Goal: Task Accomplishment & Management: Use online tool/utility

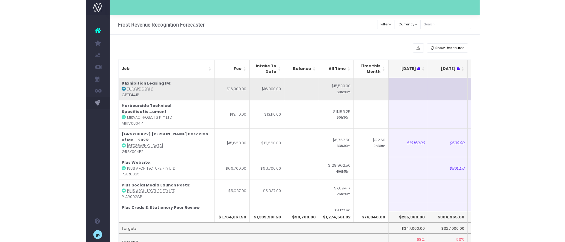
scroll to position [0, 88]
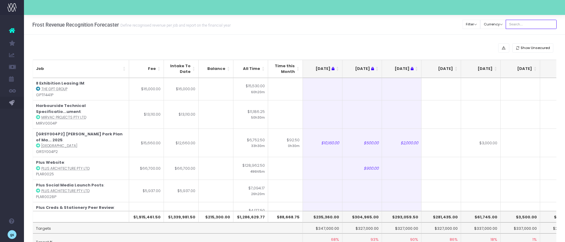
click at [527, 24] on input "text" at bounding box center [530, 24] width 51 height 9
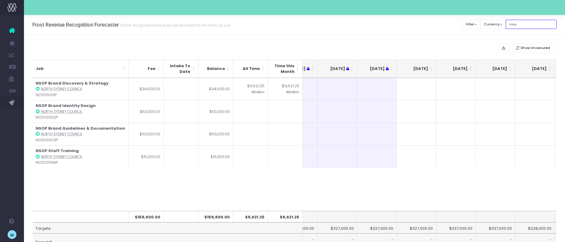
type input "nsop"
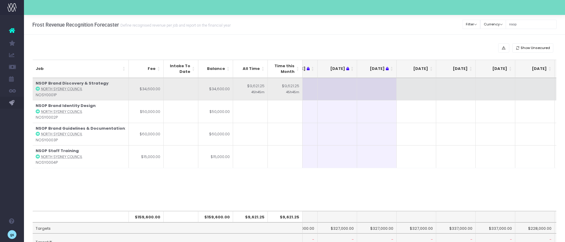
click at [421, 88] on td at bounding box center [416, 89] width 40 height 22
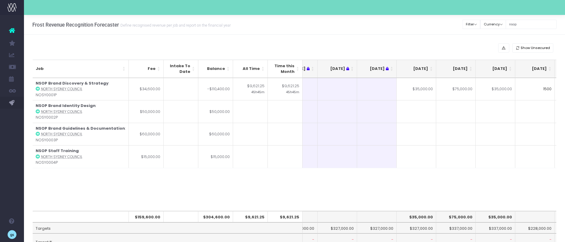
type input "15000"
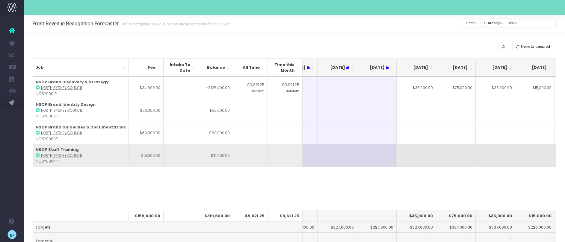
scroll to position [1, 0]
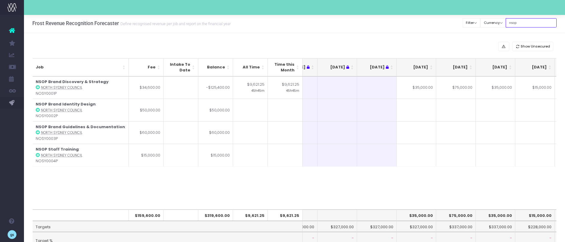
click at [518, 22] on input "nsop" at bounding box center [530, 22] width 51 height 9
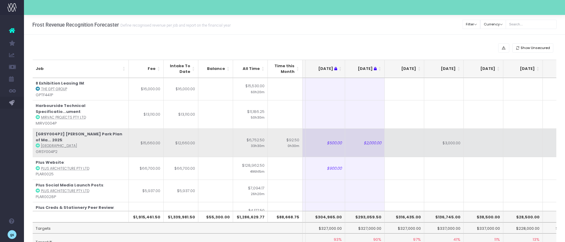
scroll to position [0, 47]
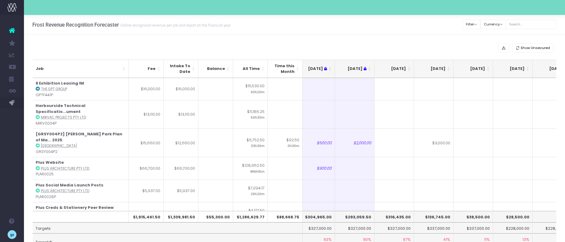
click at [409, 66] on th "[DATE]" at bounding box center [394, 69] width 40 height 18
click at [409, 67] on th "[DATE]" at bounding box center [394, 69] width 40 height 18
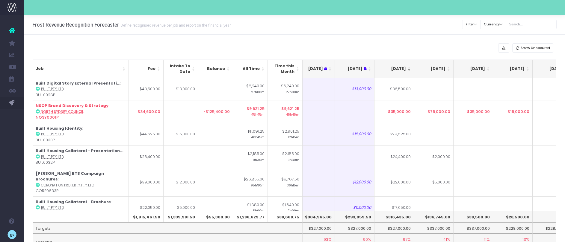
click at [409, 67] on th "[DATE]" at bounding box center [394, 69] width 40 height 18
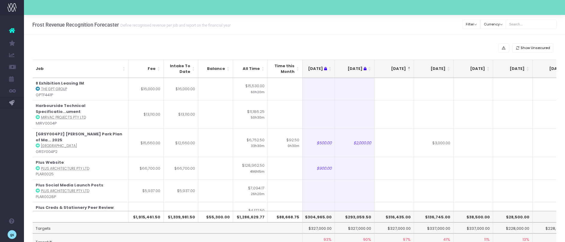
click at [409, 67] on th "[DATE]" at bounding box center [394, 69] width 40 height 18
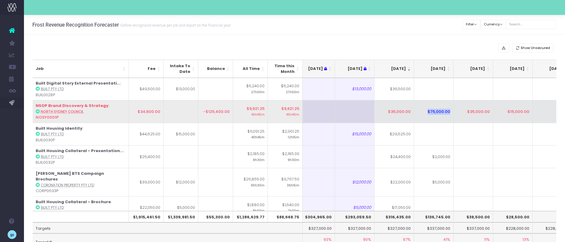
drag, startPoint x: 390, startPoint y: 115, endPoint x: 416, endPoint y: 118, distance: 25.9
click at [416, 118] on tr "NSOP Brand Discovery & Strategy : North Sydney Council NOSY0001P $34,600.00 -$1…" at bounding box center [417, 111] width 862 height 23
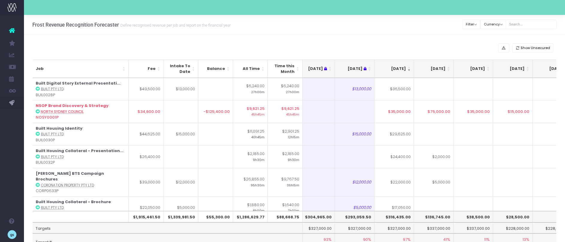
click at [442, 116] on td "$75,000.00" at bounding box center [434, 111] width 40 height 23
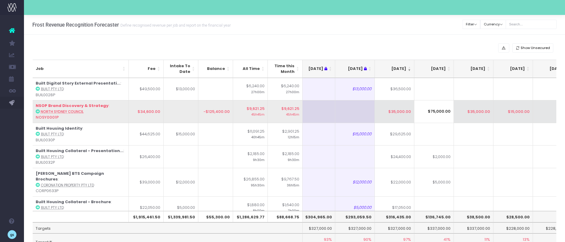
click at [401, 110] on td "$35,000.00" at bounding box center [395, 111] width 40 height 23
type input "$35,000.00"
click at [439, 111] on td "$75,000.00" at bounding box center [434, 110] width 40 height 23
type input "$75,000.00"
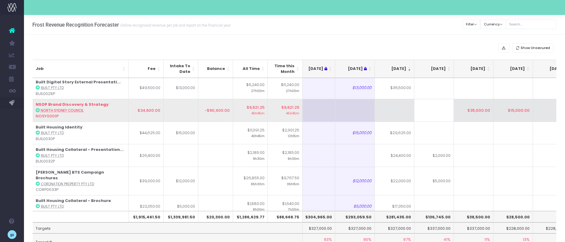
click at [484, 110] on td "$35,000.00" at bounding box center [474, 110] width 40 height 23
type input "$35,000.00"
click at [510, 110] on td "$15,000.00" at bounding box center [513, 110] width 40 height 23
type input "$15,000.00"
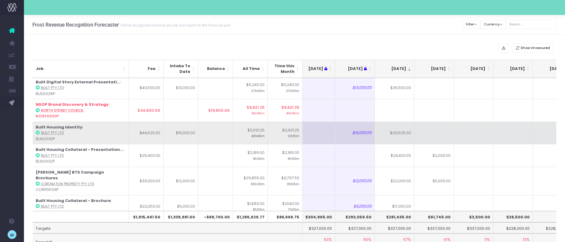
click at [506, 131] on td at bounding box center [513, 133] width 40 height 23
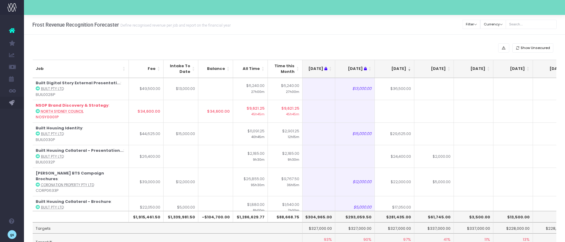
click at [396, 114] on td at bounding box center [395, 111] width 40 height 23
type input "34600"
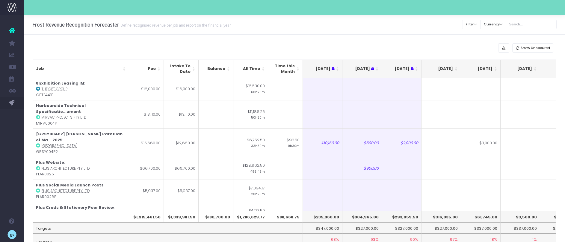
click at [456, 67] on th "[DATE]" at bounding box center [441, 69] width 40 height 18
click at [455, 67] on th "[DATE]" at bounding box center [441, 69] width 40 height 18
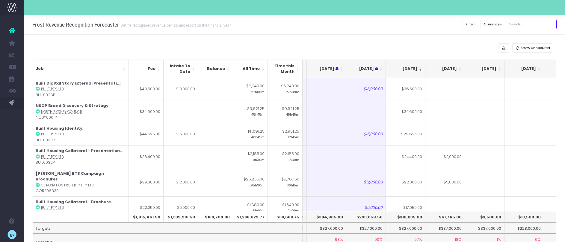
click at [529, 24] on input "text" at bounding box center [530, 24] width 51 height 9
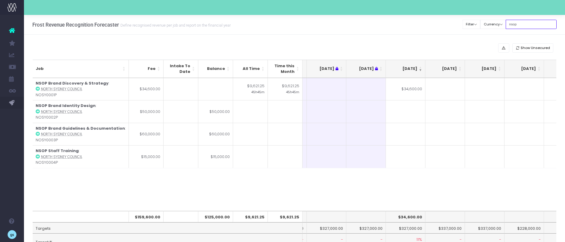
scroll to position [1, 0]
type input "nsop"
click at [441, 109] on td at bounding box center [445, 110] width 40 height 23
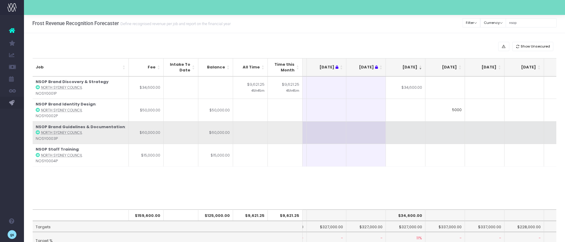
type input "50000"
click at [484, 130] on td at bounding box center [485, 133] width 40 height 23
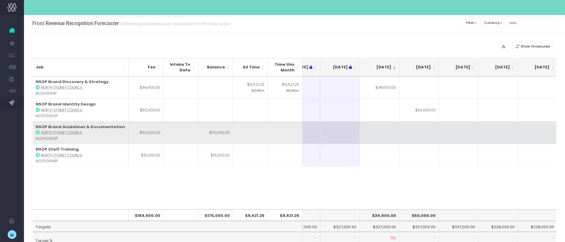
scroll to position [0, 66]
click at [421, 133] on td at bounding box center [414, 133] width 40 height 23
click at [425, 134] on td "$30,000.00" at bounding box center [414, 133] width 40 height 23
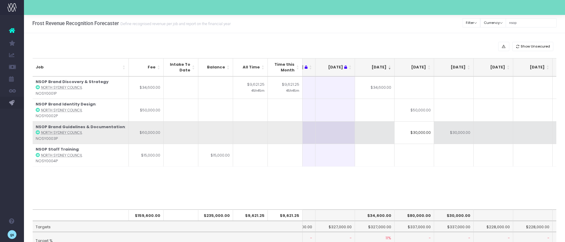
click at [451, 134] on td "$30,000.00" at bounding box center [454, 133] width 40 height 23
click at [413, 135] on td "$30,000.00" at bounding box center [414, 133] width 40 height 23
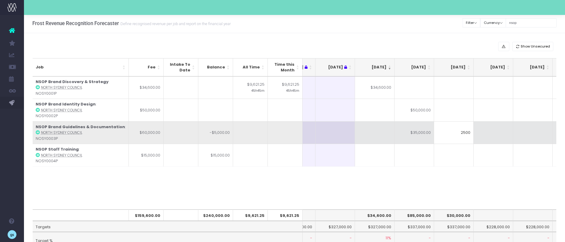
type input "25000"
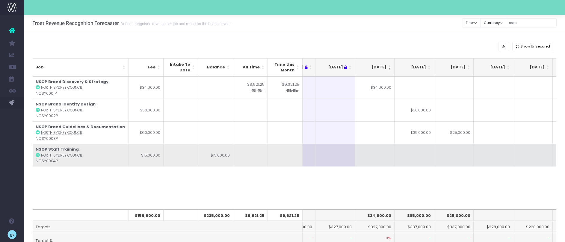
click at [457, 158] on td at bounding box center [454, 155] width 40 height 23
click at [422, 152] on td at bounding box center [414, 155] width 40 height 23
click at [466, 155] on td at bounding box center [454, 155] width 40 height 23
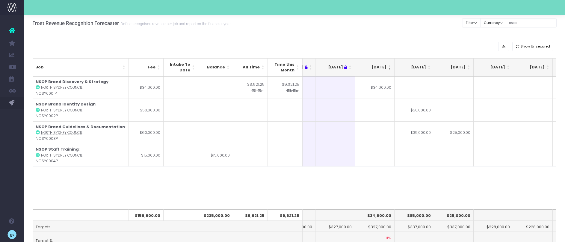
type input "6"
type input "10000"
click at [520, 23] on input "nsop" at bounding box center [530, 22] width 51 height 9
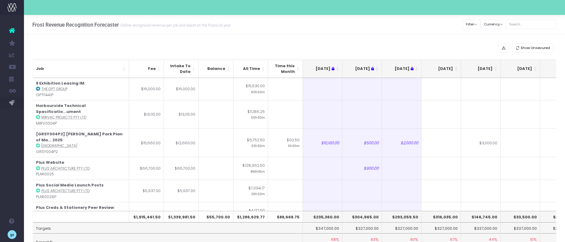
click at [455, 69] on th "[DATE]" at bounding box center [441, 69] width 40 height 18
click at [456, 68] on th "[DATE]" at bounding box center [441, 69] width 40 height 18
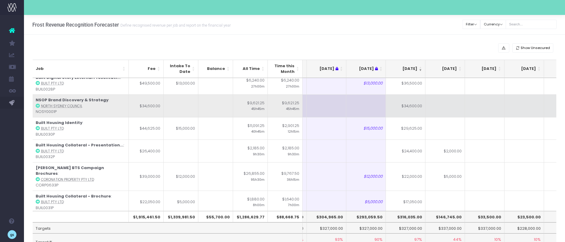
scroll to position [0, 36]
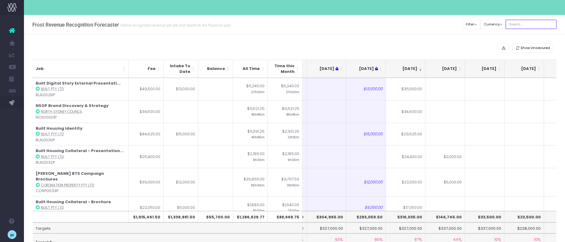
click at [529, 25] on input "text" at bounding box center [530, 24] width 51 height 9
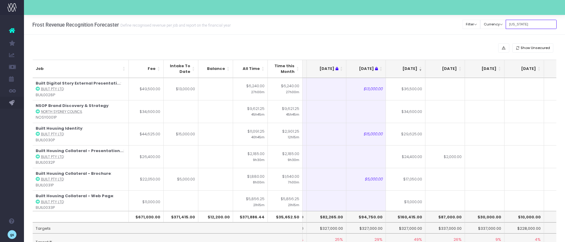
type input "[US_STATE]"
click at [523, 24] on input "[US_STATE]" at bounding box center [530, 24] width 51 height 9
click at [392, 40] on div "Show Unsecured Job Fee Intake To Date Balance All Time Time this Month [DATE] […" at bounding box center [294, 155] width 541 height 241
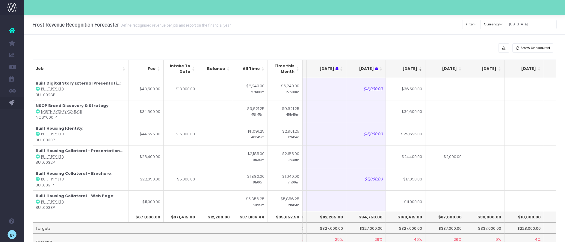
click at [207, 53] on div "Show Unsecured Job Fee Intake To Date Balance All Time Time this Month [DATE] […" at bounding box center [294, 155] width 541 height 241
drag, startPoint x: 395, startPoint y: 30, endPoint x: 518, endPoint y: 32, distance: 123.4
click at [398, 28] on div "Frost Revenue Recognition Forecaster Define recognised revenue per job and repo…" at bounding box center [294, 25] width 541 height 20
click at [531, 24] on input "georgia" at bounding box center [530, 24] width 51 height 9
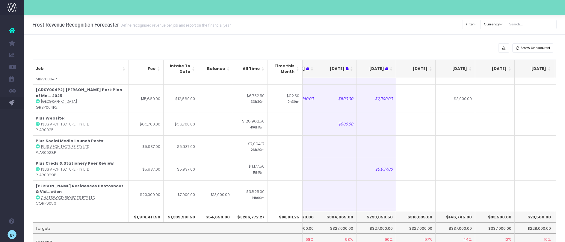
click at [430, 68] on th "[DATE]" at bounding box center [416, 69] width 40 height 18
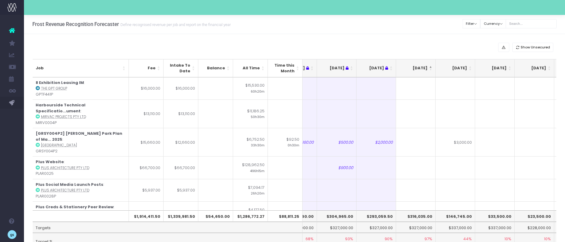
click at [430, 68] on th "[DATE]" at bounding box center [416, 68] width 40 height 18
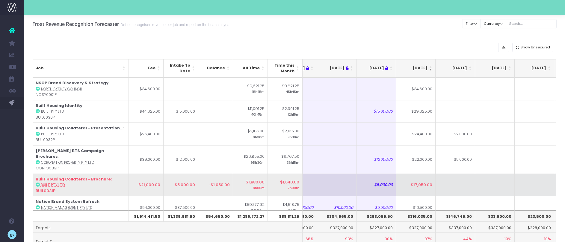
scroll to position [22, 25]
click at [418, 182] on td "$17,050.00" at bounding box center [416, 185] width 40 height 23
type input "$17,050.00"
type input "16000"
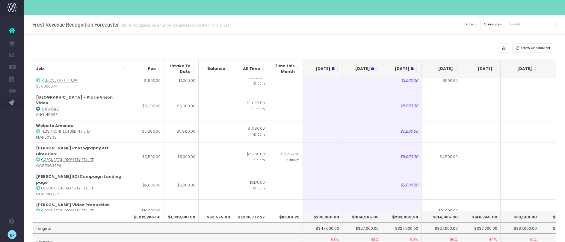
scroll to position [2008, 0]
type input "$29,625.00"
drag, startPoint x: 485, startPoint y: 114, endPoint x: 458, endPoint y: 113, distance: 27.6
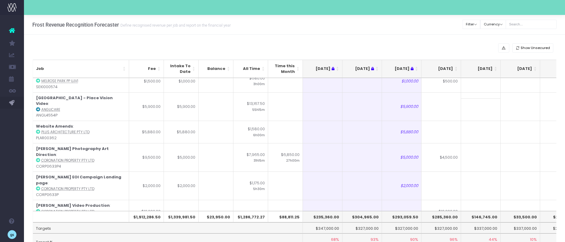
type input "27500"
click at [410, 63] on th "[DATE]" at bounding box center [402, 69] width 40 height 18
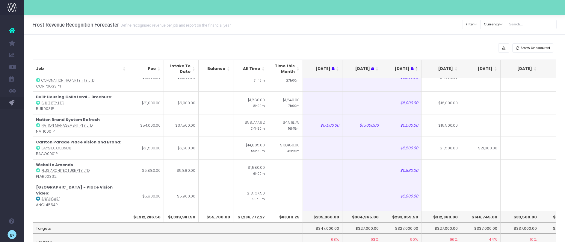
scroll to position [0, 0]
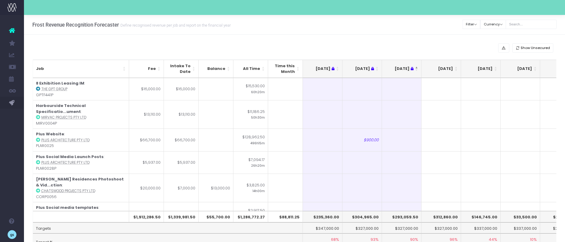
click at [456, 68] on th "[DATE]" at bounding box center [441, 69] width 40 height 18
click at [457, 67] on th "[DATE]" at bounding box center [441, 69] width 40 height 18
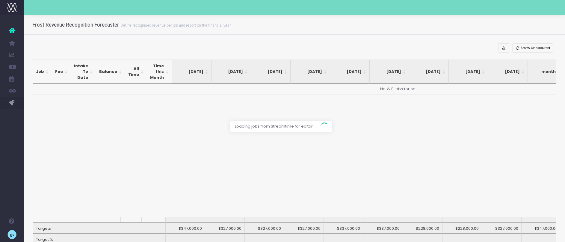
click at [392, 40] on div at bounding box center [282, 121] width 565 height 242
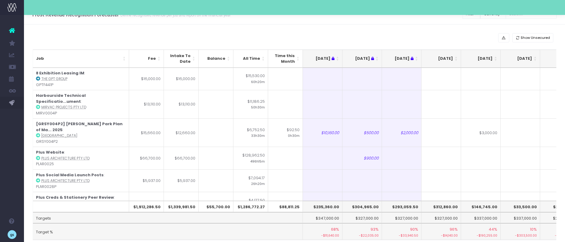
scroll to position [33, 0]
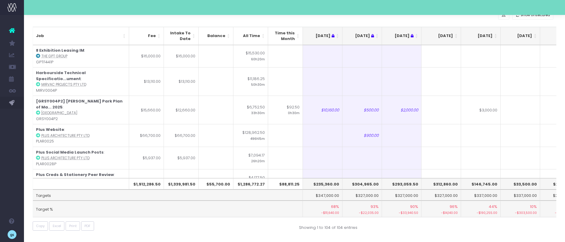
click at [455, 34] on th "[DATE]" at bounding box center [441, 36] width 40 height 18
click at [456, 34] on th "[DATE]" at bounding box center [441, 36] width 40 height 18
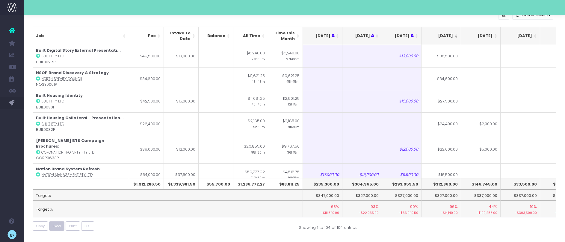
click at [58, 225] on span "Excel" at bounding box center [57, 226] width 8 height 5
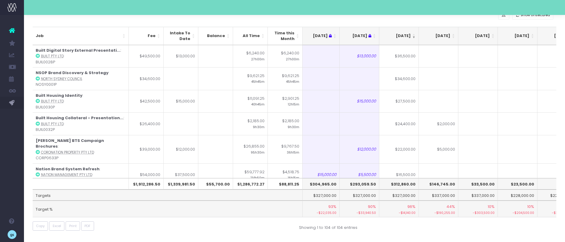
scroll to position [0, 0]
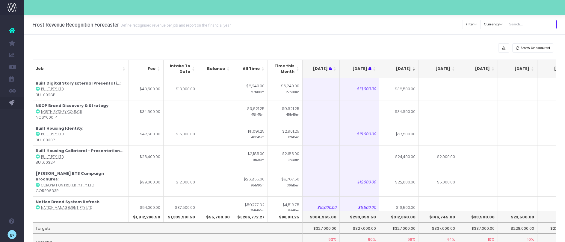
click at [527, 23] on input "text" at bounding box center [530, 24] width 51 height 9
type input "georgia"
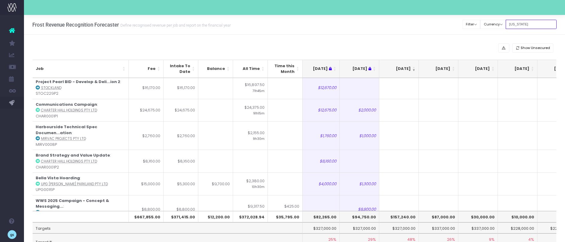
scroll to position [0, 42]
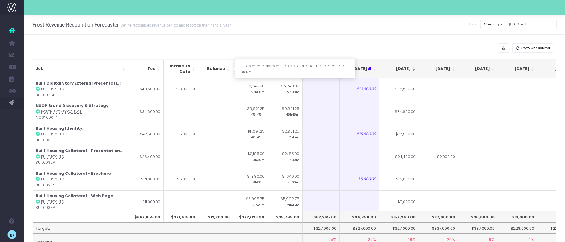
click at [228, 67] on th "Balance" at bounding box center [215, 69] width 35 height 18
click at [228, 68] on th "Balance" at bounding box center [215, 69] width 35 height 18
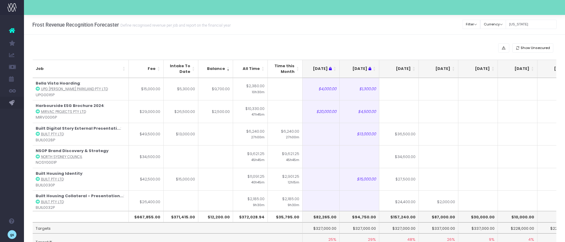
click at [454, 66] on th "[DATE]" at bounding box center [439, 69] width 40 height 18
click at [454, 67] on th "[DATE]" at bounding box center [439, 69] width 40 height 18
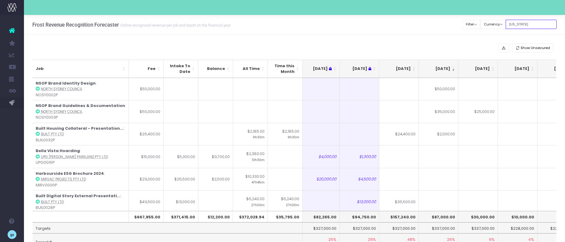
click at [526, 26] on input "georgia" at bounding box center [530, 24] width 51 height 9
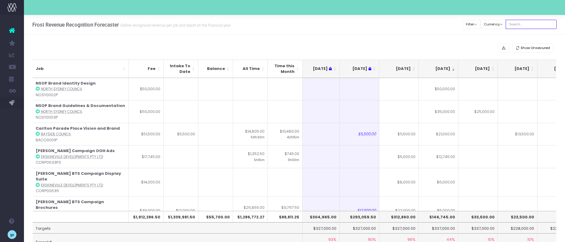
scroll to position [4, 0]
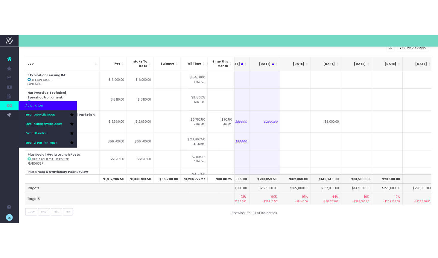
scroll to position [26, 0]
